Goal: Transaction & Acquisition: Purchase product/service

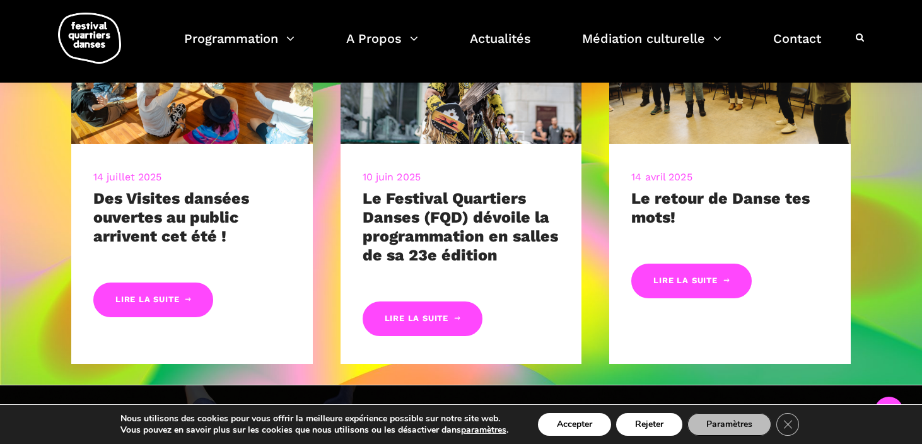
scroll to position [635, 0]
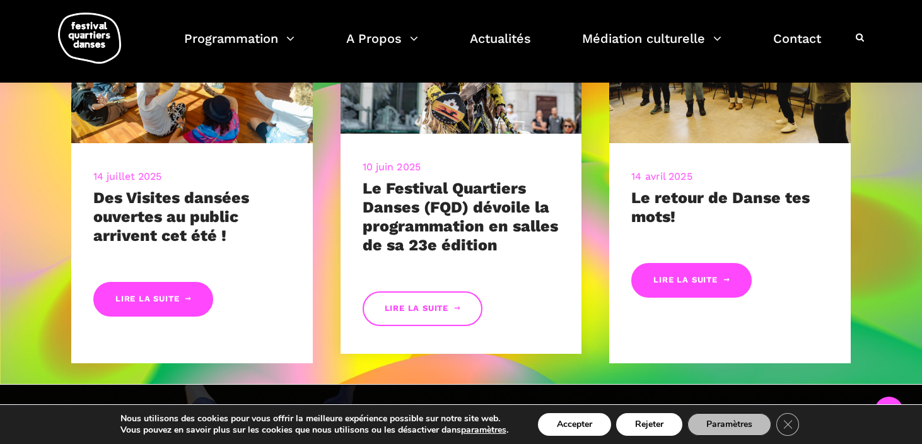
click at [463, 306] on link "Lire la suite" at bounding box center [423, 308] width 120 height 35
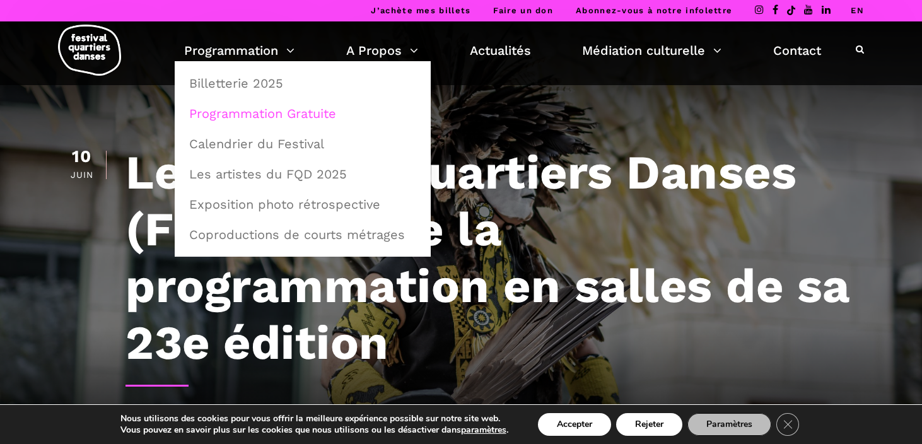
click at [270, 112] on link "Programmation Gratuite" at bounding box center [303, 113] width 242 height 29
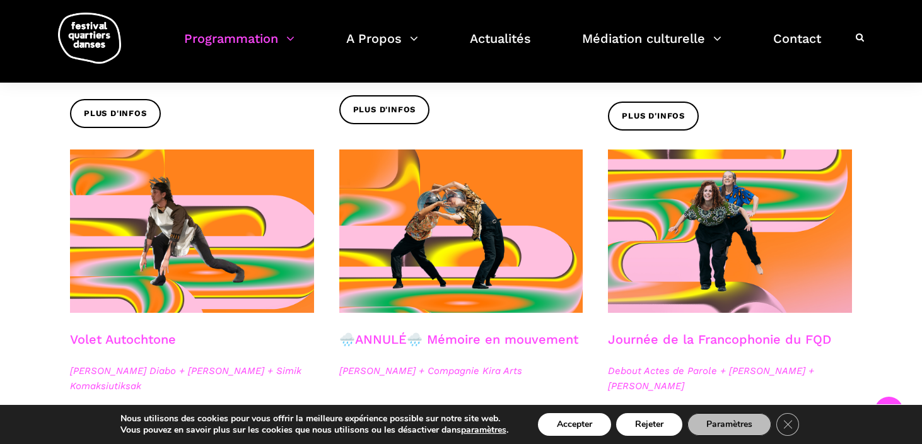
scroll to position [547, 0]
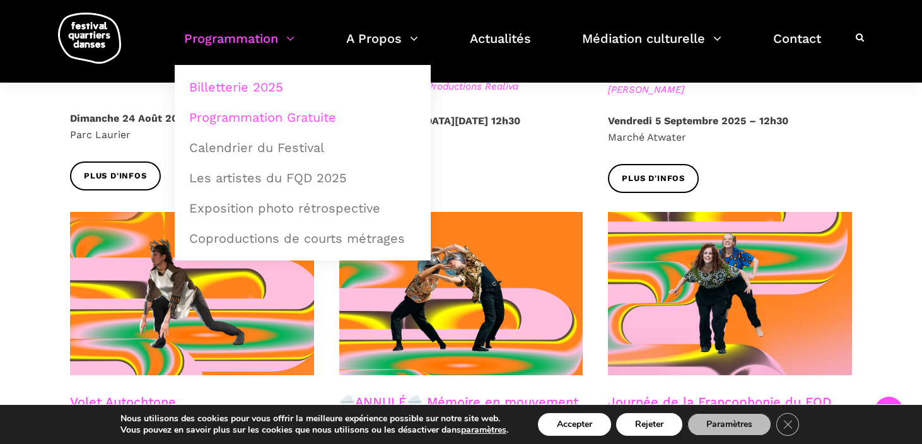
click at [282, 88] on link "Billetterie 2025" at bounding box center [303, 87] width 242 height 29
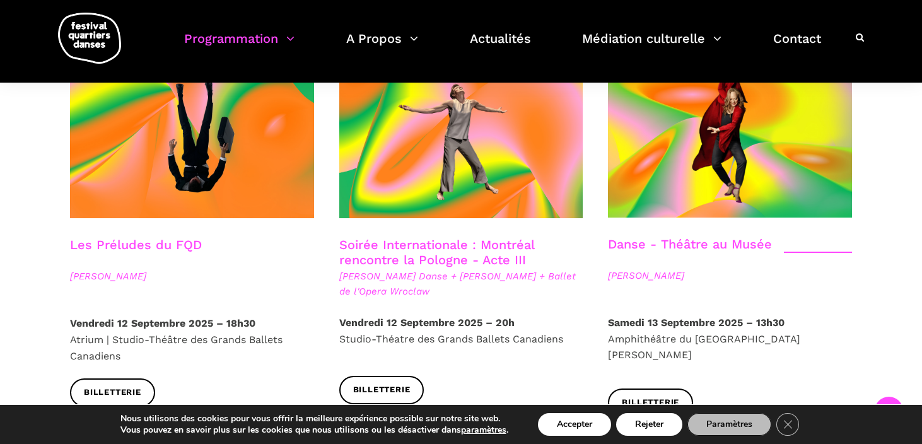
scroll to position [1480, 0]
